Goal: Go to known website

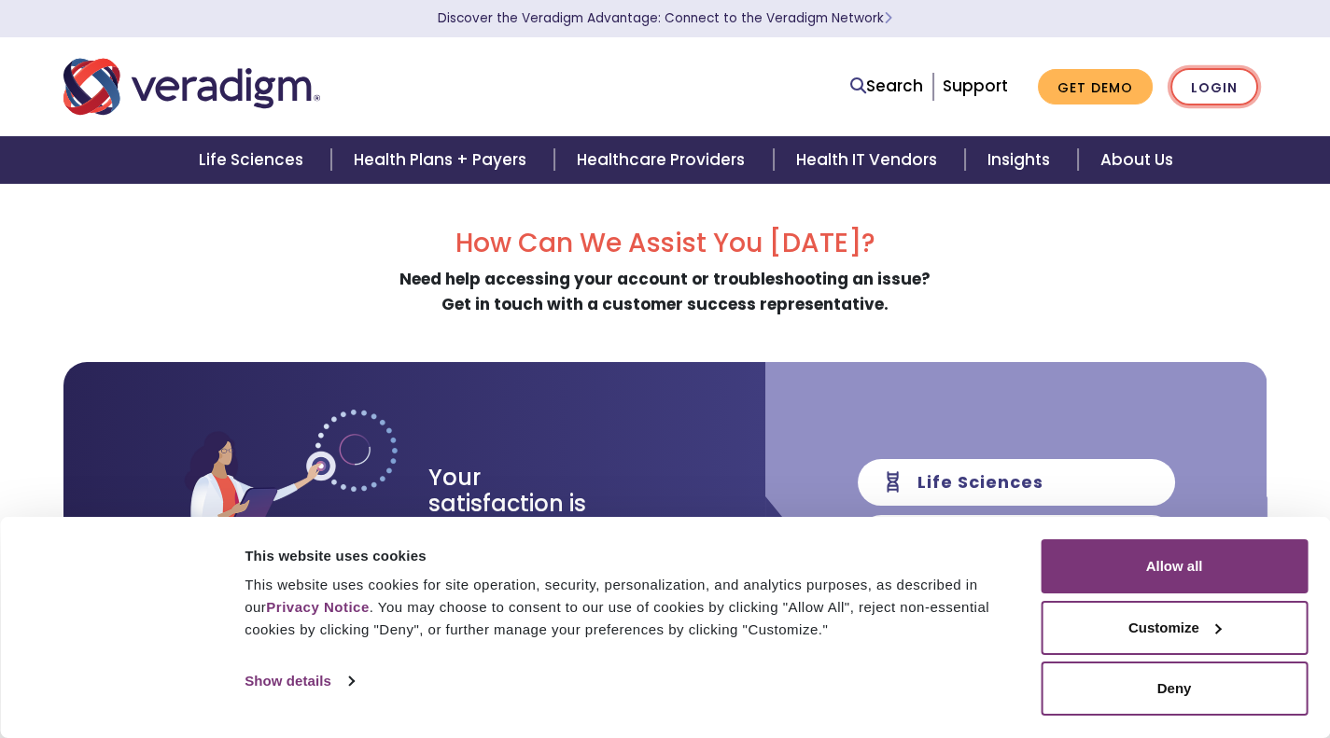
click at [1204, 94] on link "Login" at bounding box center [1214, 87] width 88 height 38
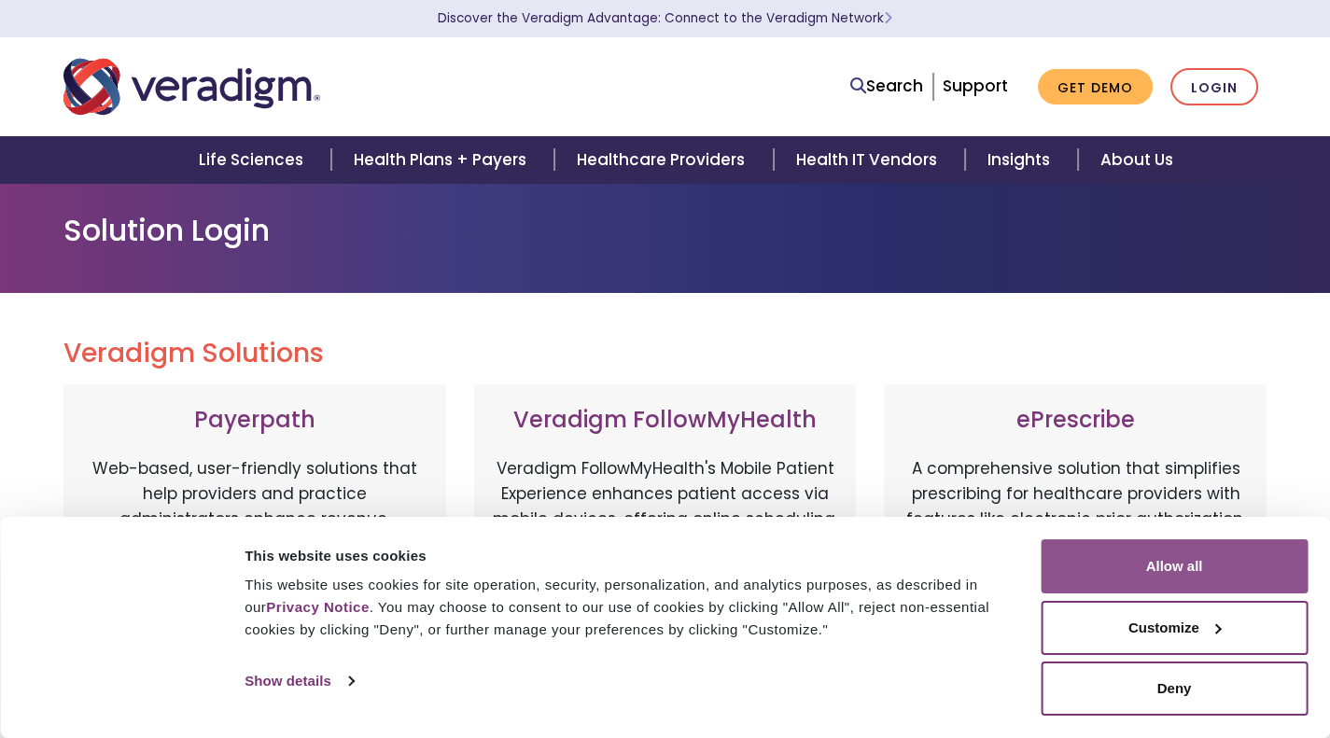
click at [1193, 563] on button "Allow all" at bounding box center [1173, 566] width 267 height 54
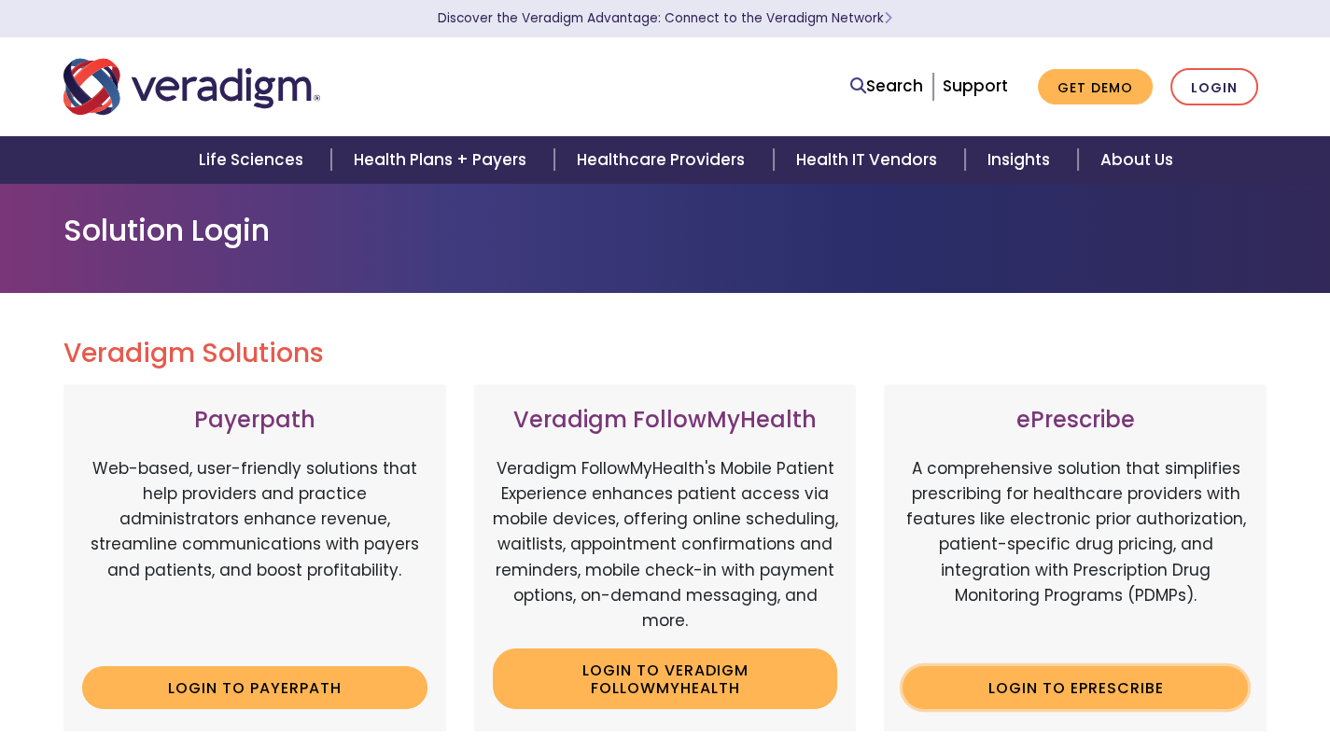
click at [1107, 686] on link "Login to ePrescribe" at bounding box center [1074, 687] width 345 height 43
